Goal: Task Accomplishment & Management: Use online tool/utility

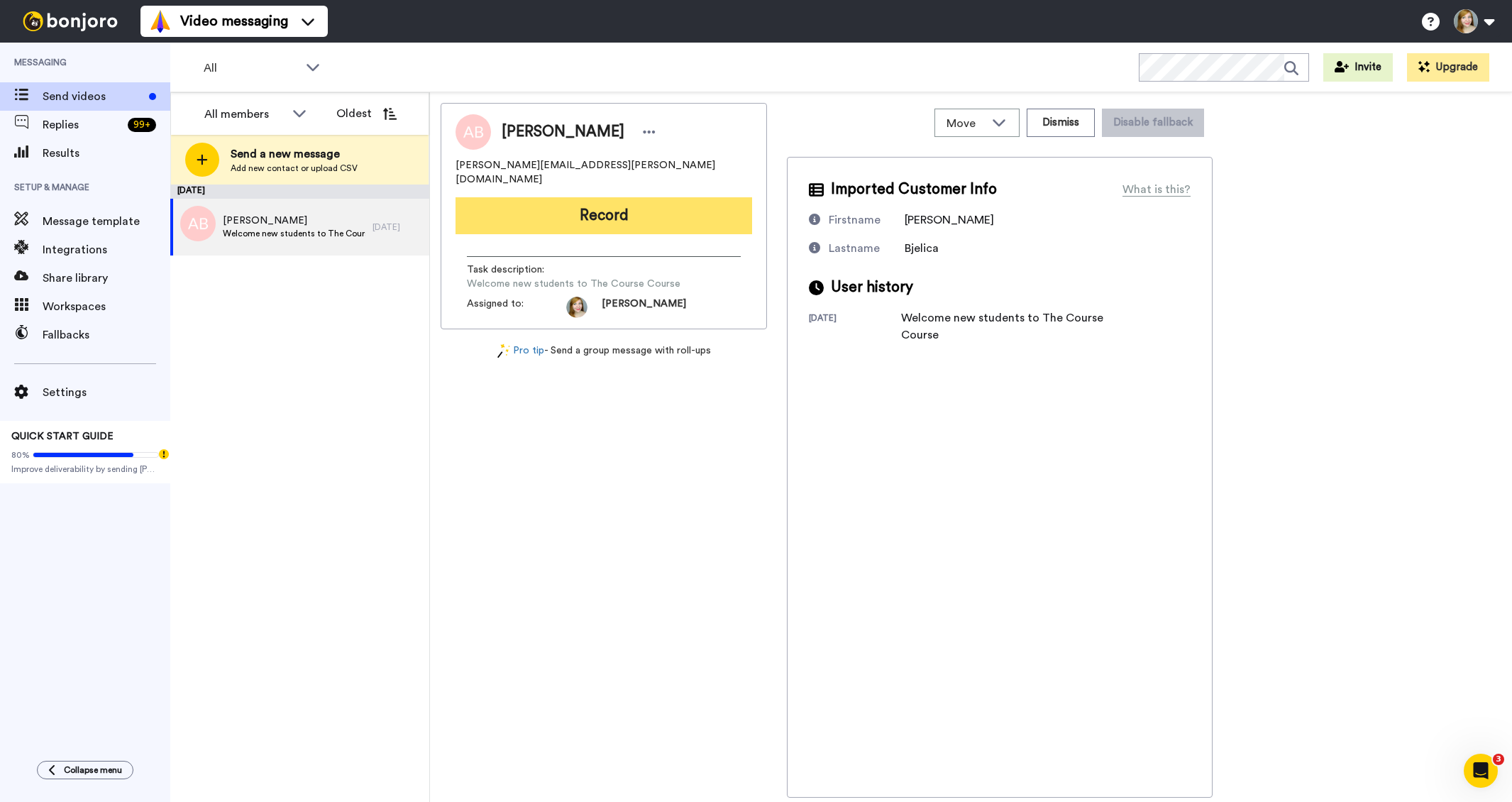
click at [528, 203] on button "Record" at bounding box center [604, 216] width 297 height 37
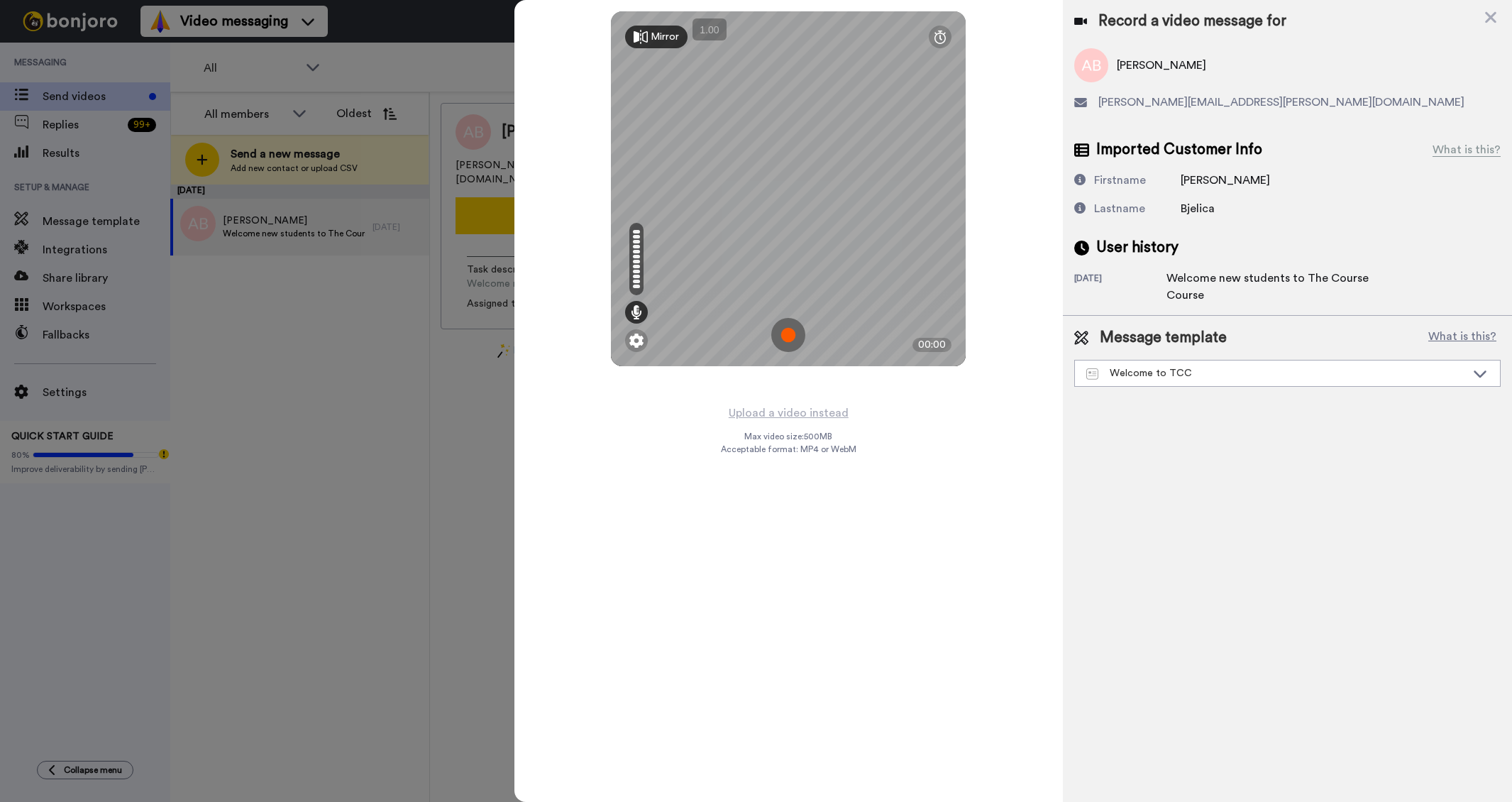
click at [785, 338] on img at bounding box center [788, 335] width 34 height 34
click at [791, 327] on img at bounding box center [788, 335] width 34 height 34
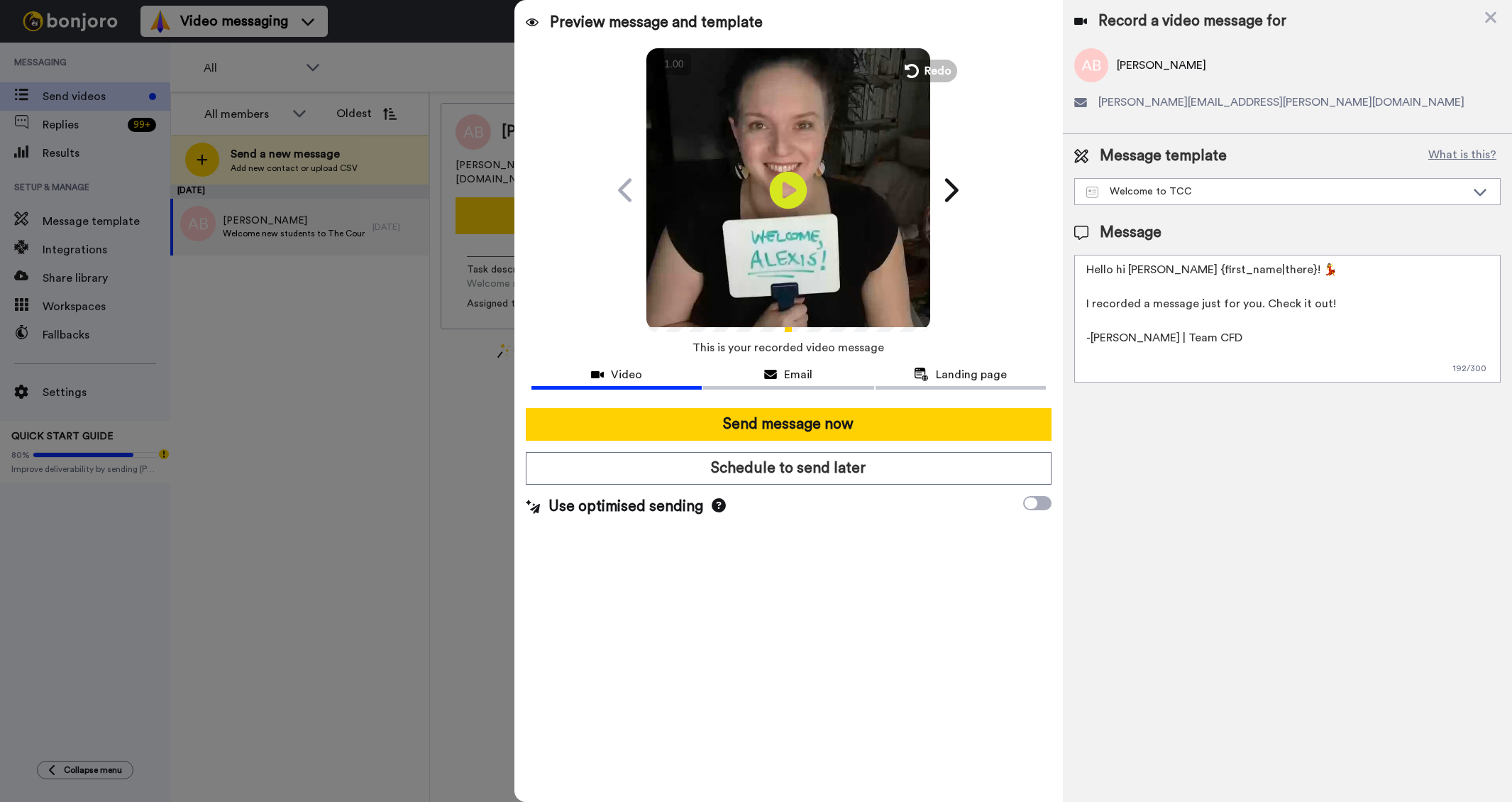
click at [791, 190] on icon "Play/Pause" at bounding box center [788, 190] width 38 height 68
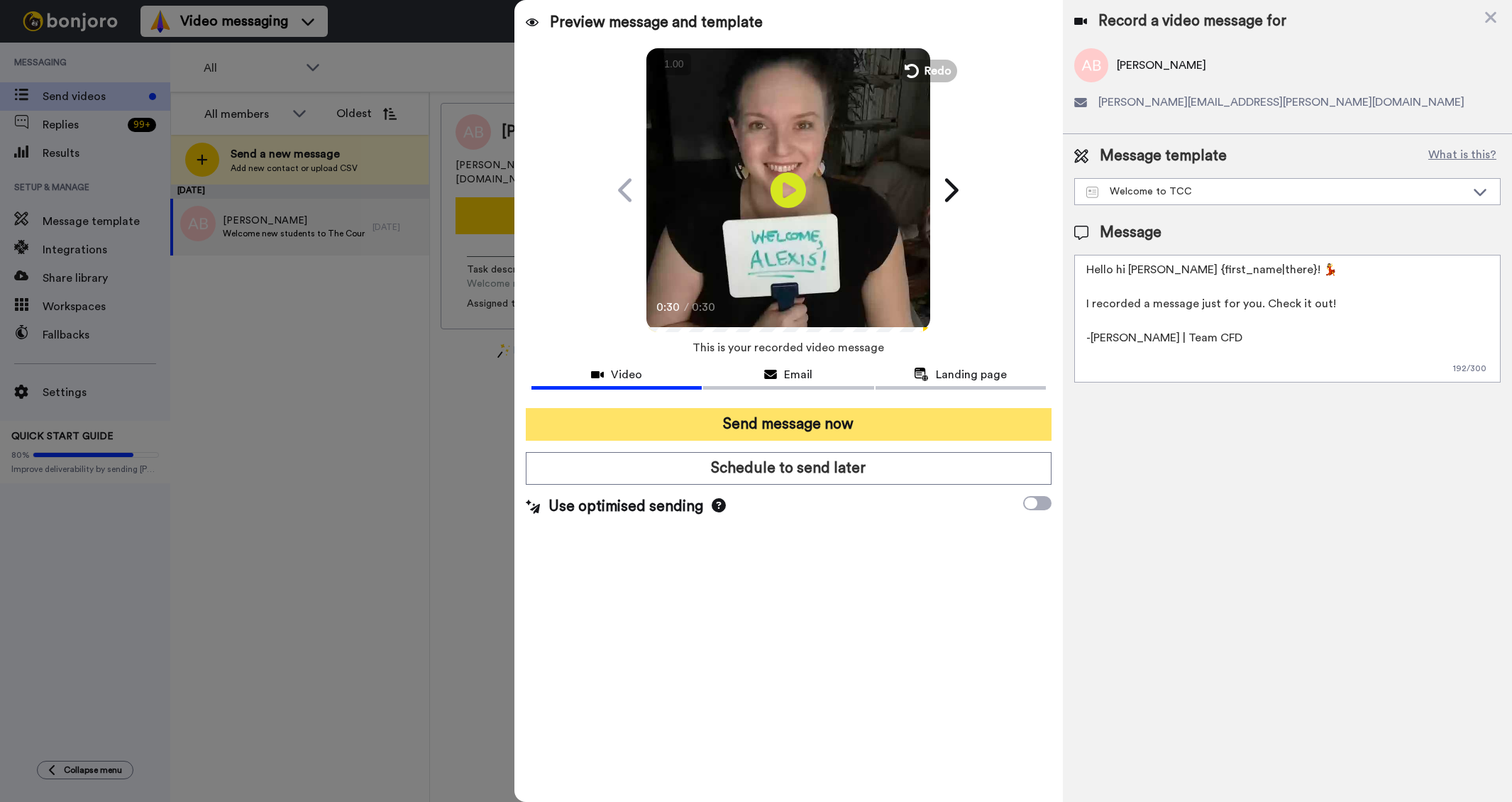
click at [777, 432] on button "Send message now" at bounding box center [789, 424] width 527 height 32
